Goal: Check status: Check status

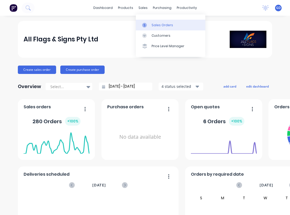
click at [157, 27] on div "Sales Orders" at bounding box center [163, 25] width 22 height 5
click at [154, 21] on link "Sales Orders" at bounding box center [171, 25] width 70 height 10
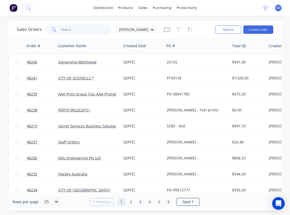
click at [69, 29] on input "text" at bounding box center [86, 29] width 51 height 10
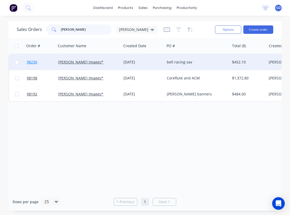
type input "[PERSON_NAME]"
click at [33, 62] on span "98230" at bounding box center [32, 62] width 10 height 5
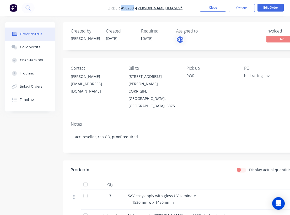
drag, startPoint x: 138, startPoint y: 9, endPoint x: 126, endPoint y: 9, distance: 12.1
click at [126, 9] on span "Order #98230 -" at bounding box center [122, 8] width 29 height 5
copy span "#98230"
